Goal: Information Seeking & Learning: Stay updated

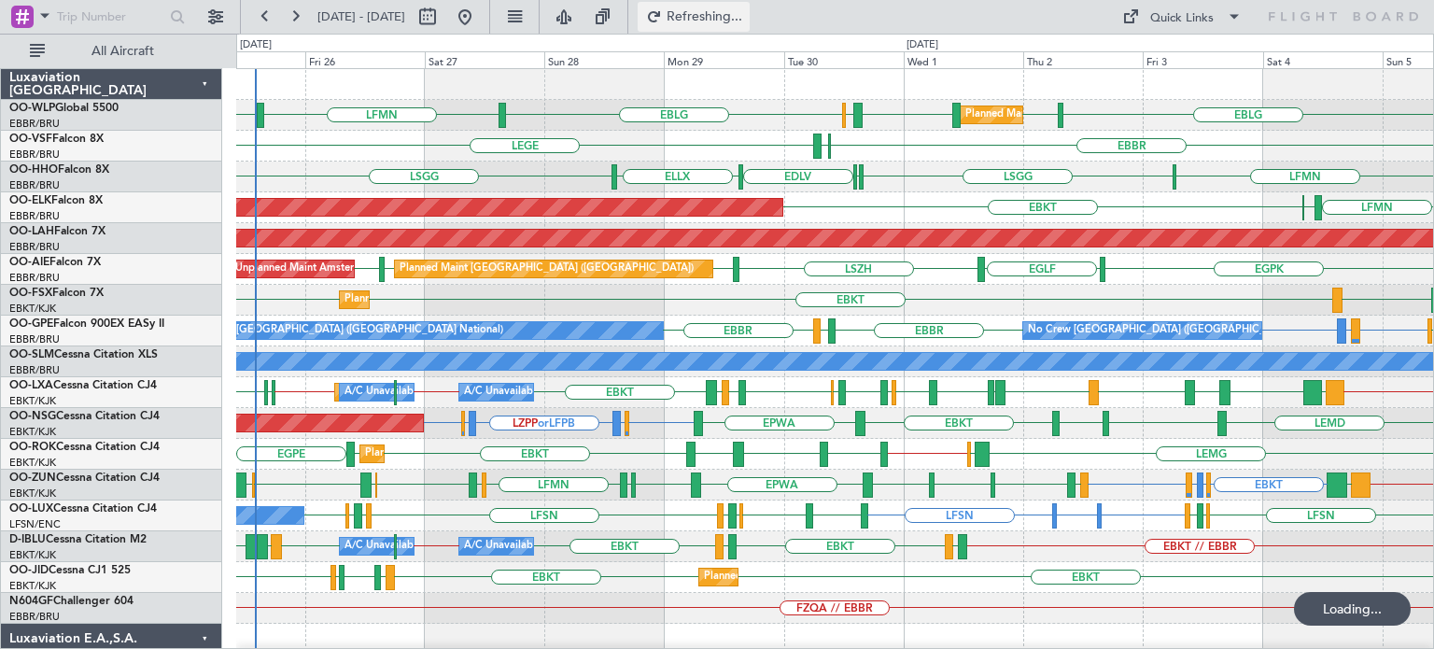
click at [725, 25] on button "Refreshing..." at bounding box center [694, 17] width 112 height 30
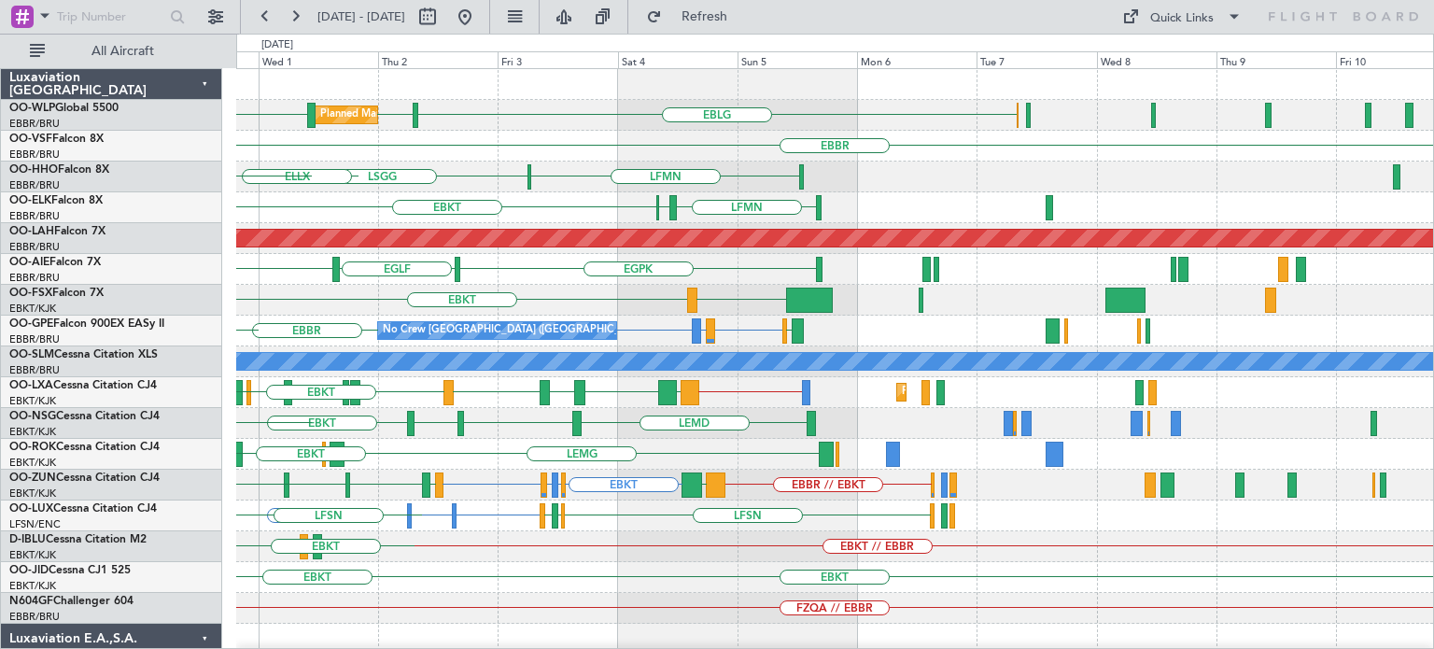
click at [646, 389] on div "LIML LHDC LHDC EBLG Planned Maint Milan ([GEOGRAPHIC_DATA]) ELLX EBLG [GEOGRAPH…" at bounding box center [834, 623] width 1197 height 1109
click at [402, 423] on div "LIML LHDC LHDC EBLG Planned Maint Milan ([GEOGRAPHIC_DATA]) ELLX EBLG [GEOGRAPH…" at bounding box center [834, 623] width 1197 height 1109
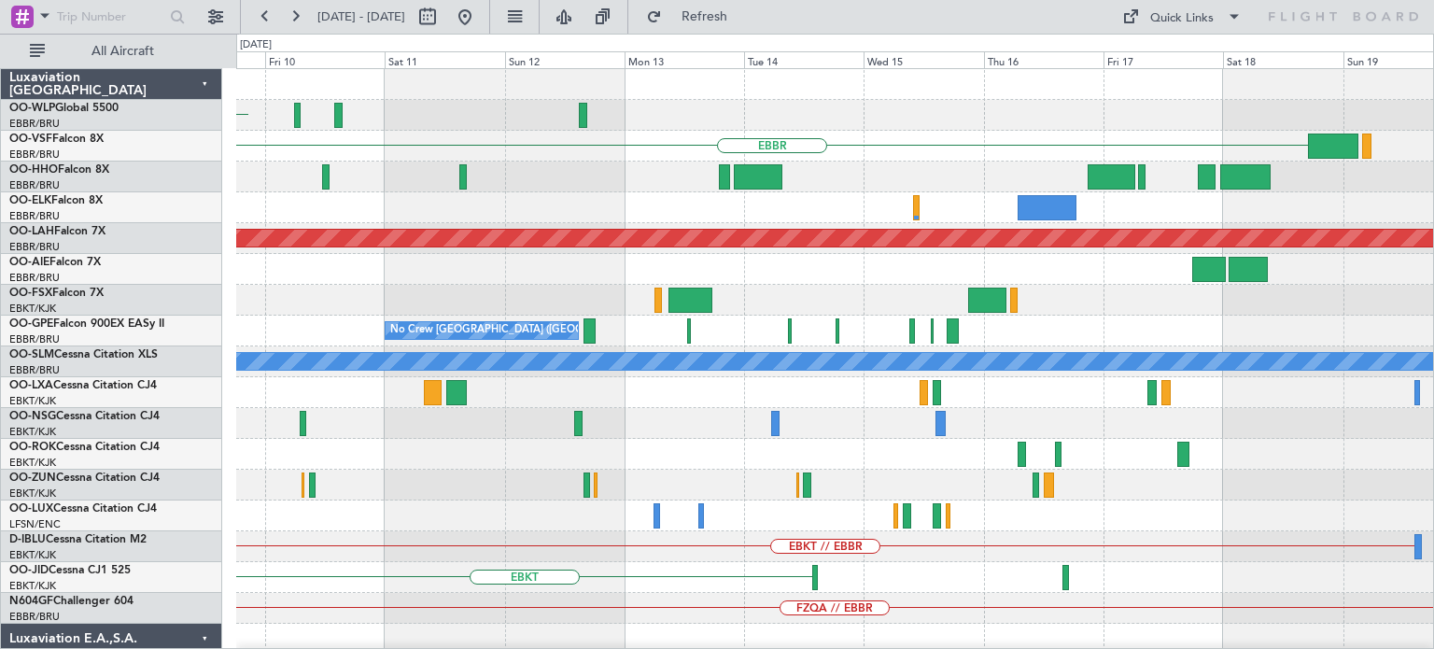
click at [450, 440] on div "EBLG [GEOGRAPHIC_DATA] Planned [GEOGRAPHIC_DATA][PERSON_NAME]-[GEOGRAPHIC_DATA]…" at bounding box center [834, 623] width 1197 height 1109
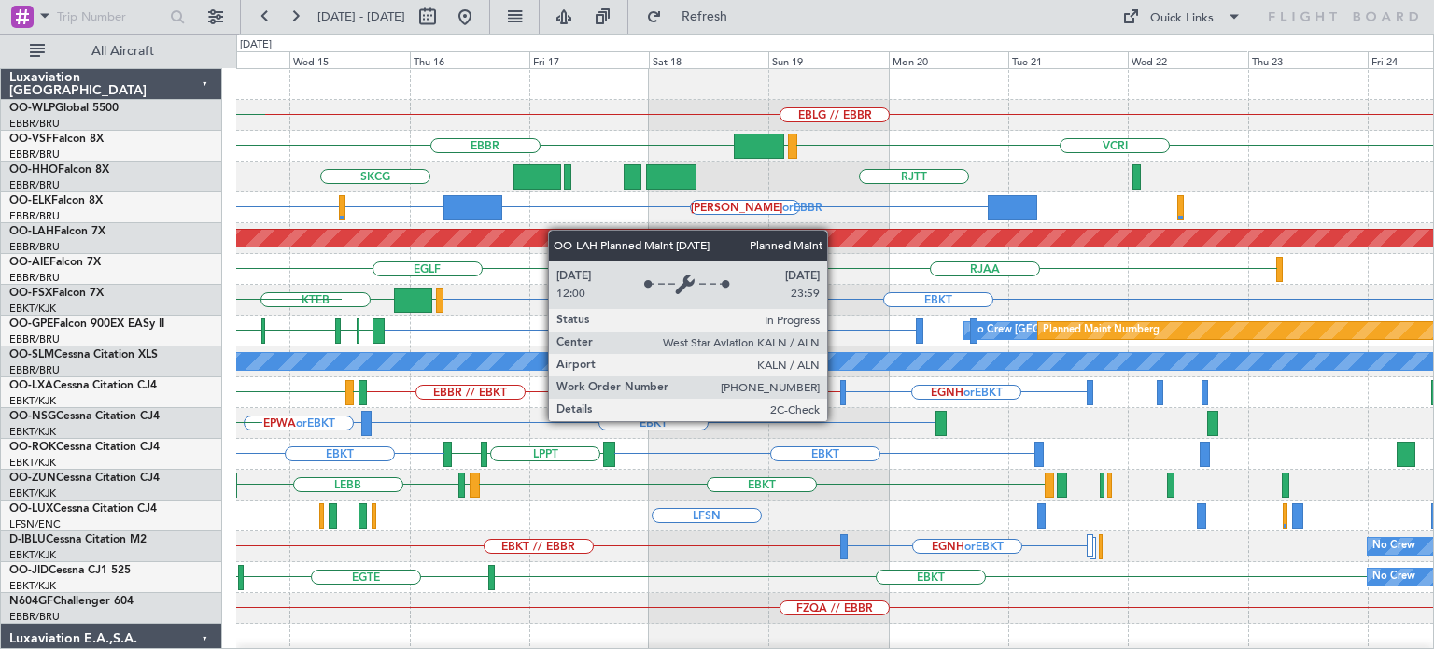
click at [556, 231] on div "EBLG // EBBR LEBL [GEOGRAPHIC_DATA] VCRI VRMU [GEOGRAPHIC_DATA] LTCG [GEOGRAPHI…" at bounding box center [834, 623] width 1197 height 1109
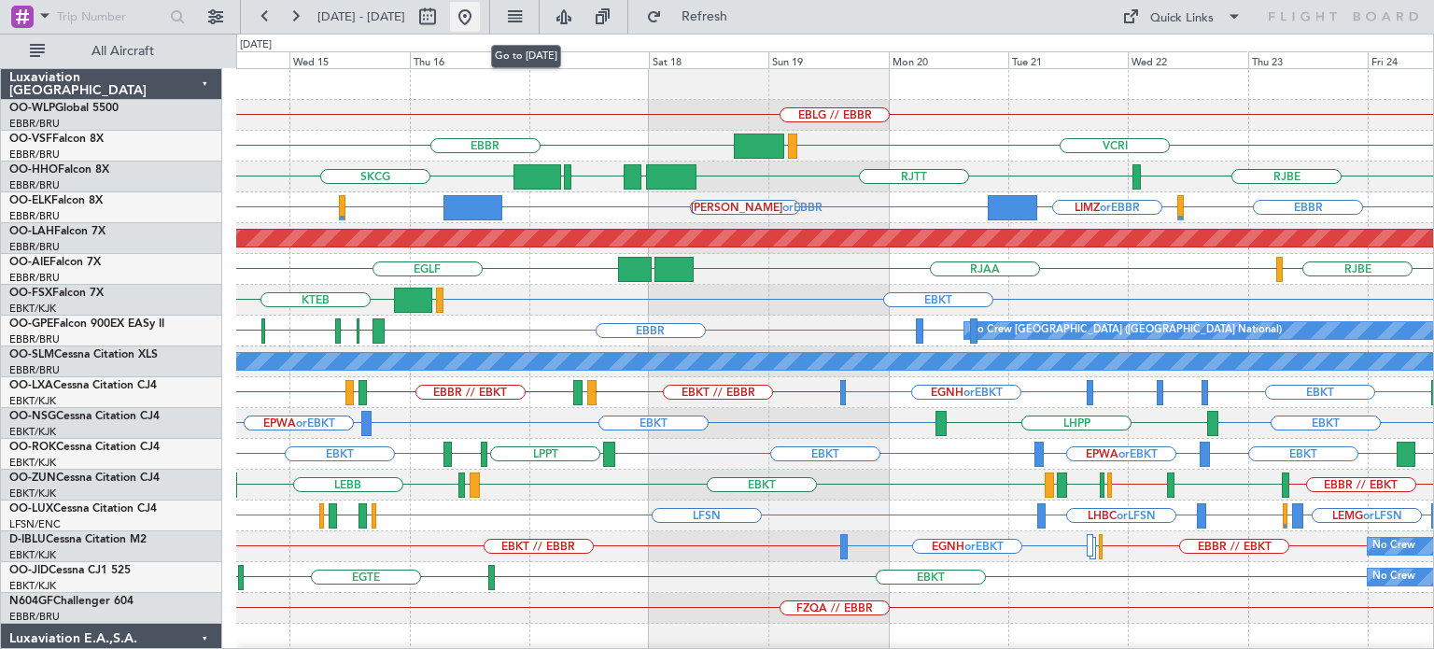
click at [480, 13] on button at bounding box center [465, 17] width 30 height 30
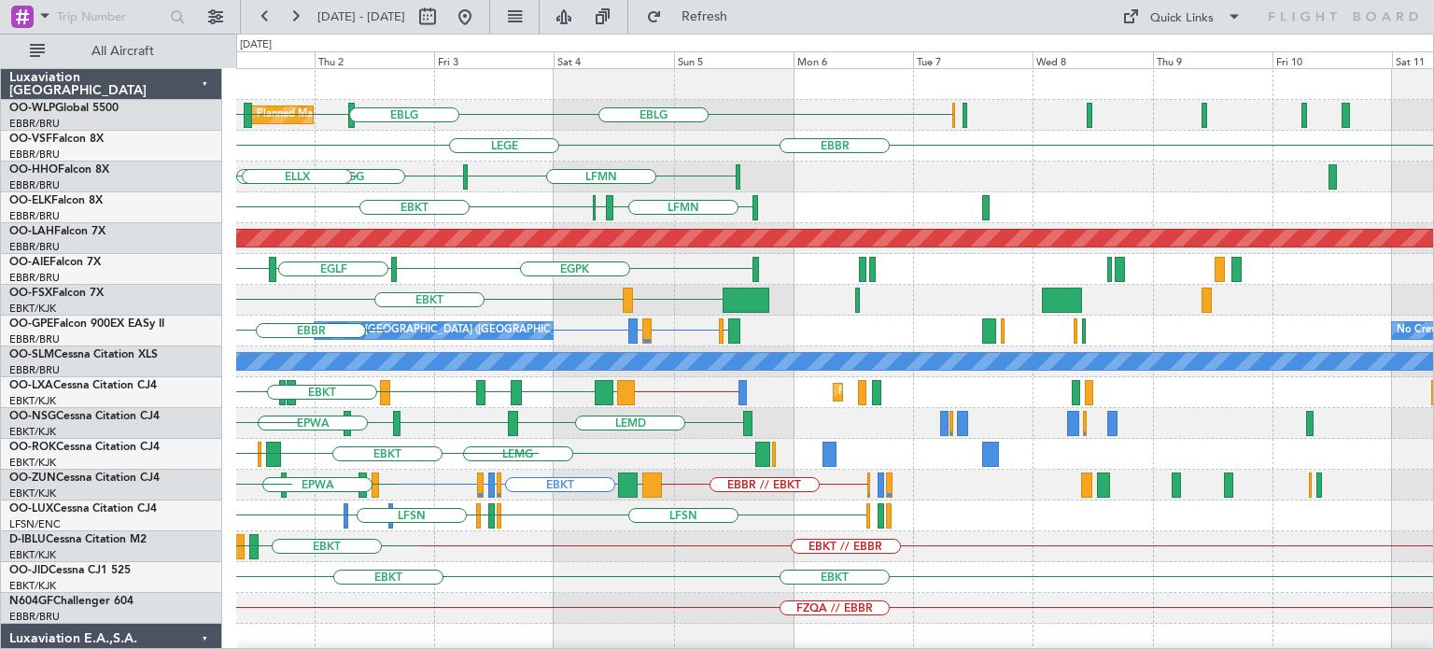
click at [511, 480] on div "Planned Maint Milan (Linate) LIML LHDC LHDC EBLG ELLX EBLG [GEOGRAPHIC_DATA] EL…" at bounding box center [834, 623] width 1197 height 1109
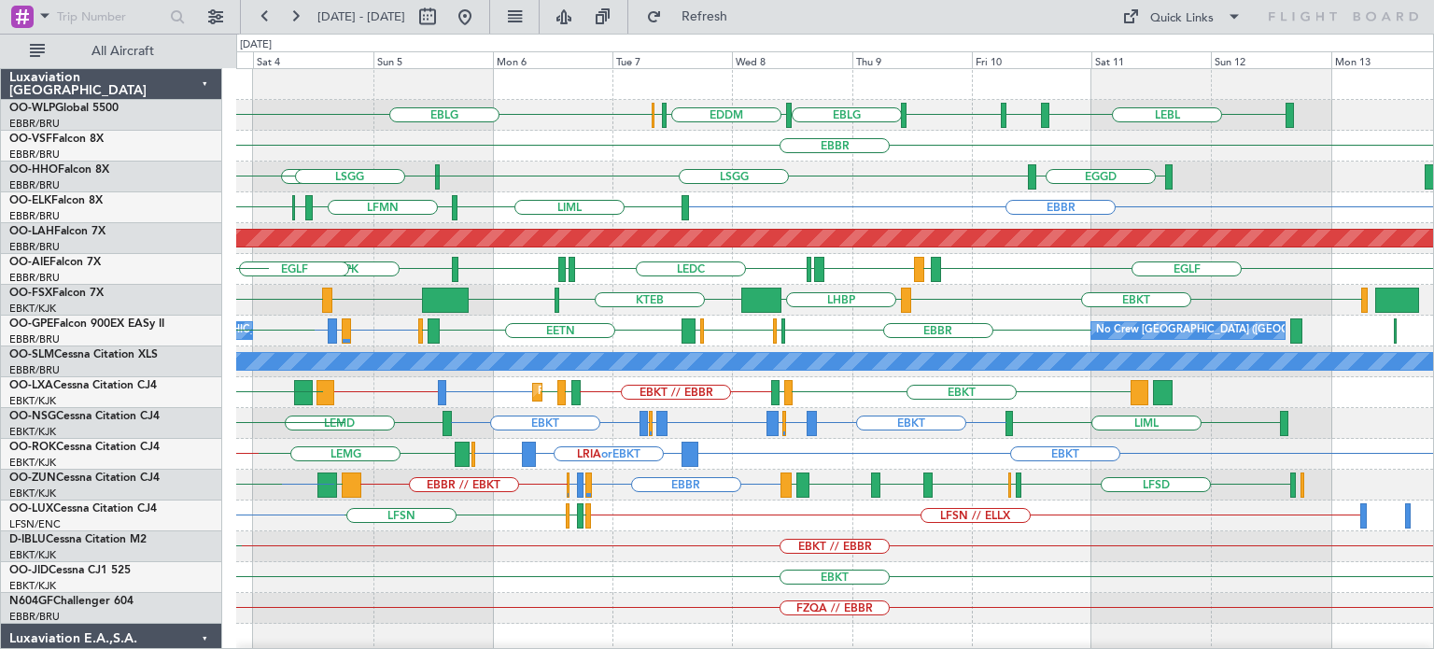
click at [515, 479] on div "LEBL EBLG LIML EBLG EDDM ELLX EBLG LIML Planned Maint Milan ([GEOGRAPHIC_DATA])…" at bounding box center [834, 623] width 1197 height 1109
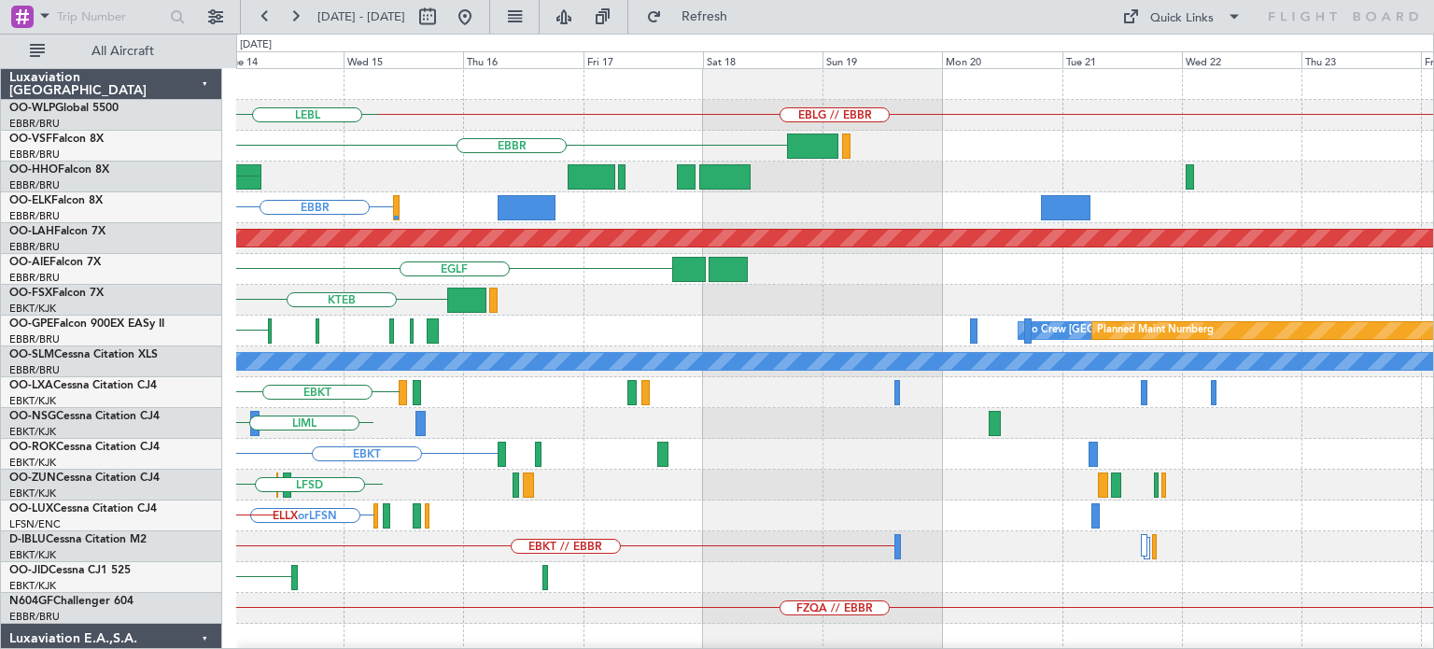
click at [275, 341] on div "EBLG // EBBR LEBL [GEOGRAPHIC_DATA] [GEOGRAPHIC_DATA] EGGD [GEOGRAPHIC_DATA] Pl…" at bounding box center [834, 577] width 1197 height 1017
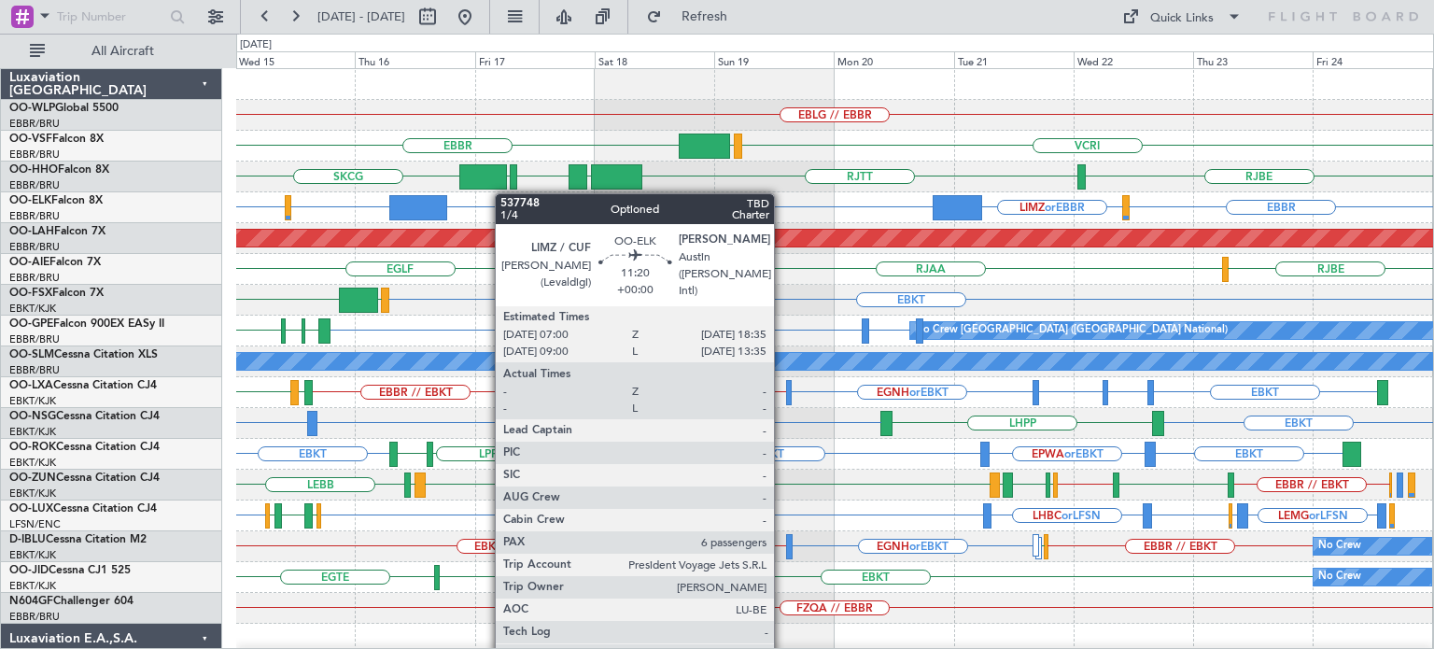
click at [442, 204] on div "EBLG // EBBR [GEOGRAPHIC_DATA] VCRI VRMU [GEOGRAPHIC_DATA] EGGD SKCG [GEOGRAPHI…" at bounding box center [834, 623] width 1197 height 1109
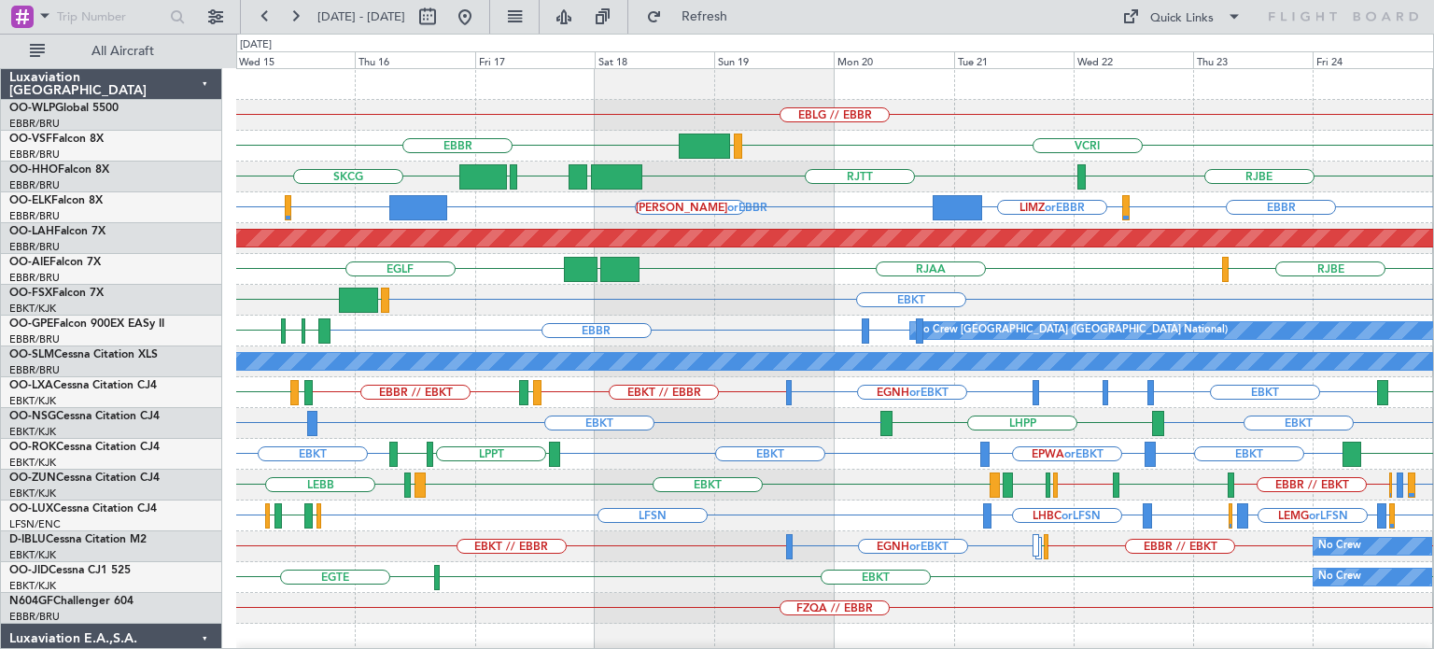
click at [746, 324] on div "EBBR LIPQ or EBBR LWSK BKPR [GEOGRAPHIC_DATA] Planned Maint Nurnberg No Crew [G…" at bounding box center [834, 331] width 1197 height 31
